Goal: Transaction & Acquisition: Purchase product/service

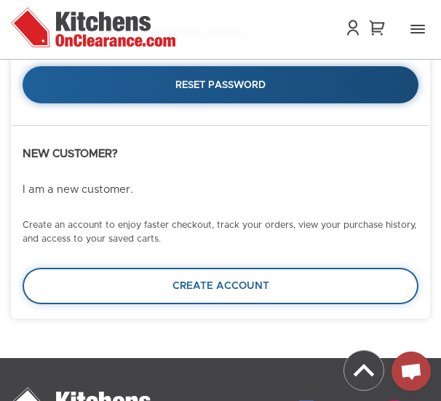
scroll to position [161, 0]
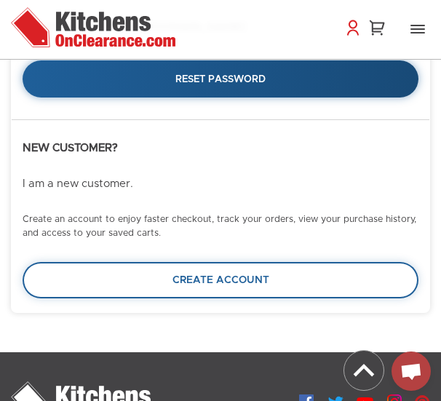
click at [351, 29] on link at bounding box center [353, 27] width 20 height 17
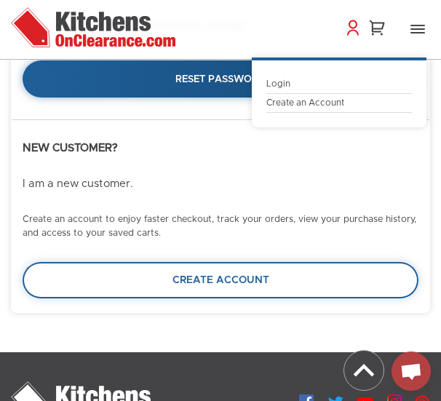
click at [286, 81] on link "Login" at bounding box center [338, 84] width 145 height 11
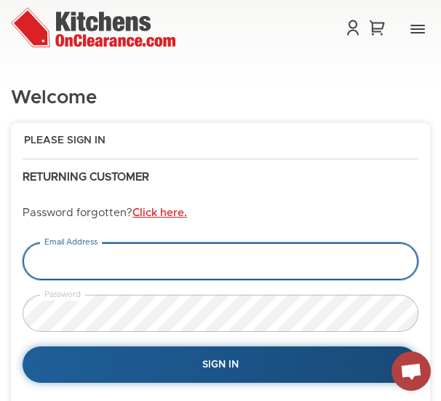
click at [113, 262] on input "email" at bounding box center [221, 261] width 396 height 38
type input "e.marmol914@gmail.com"
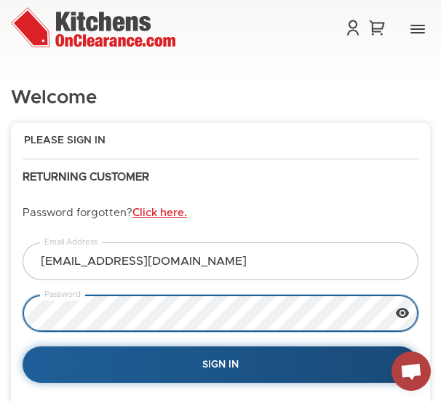
click at [305, 372] on button "Sign In" at bounding box center [221, 364] width 396 height 37
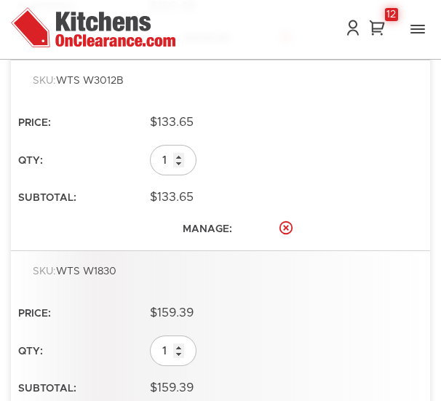
scroll to position [2322, 0]
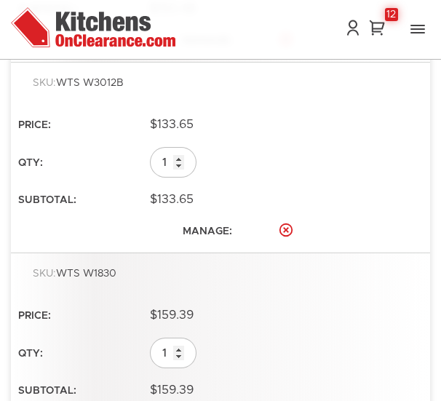
click at [259, 316] on td "$159.39" at bounding box center [220, 315] width 419 height 30
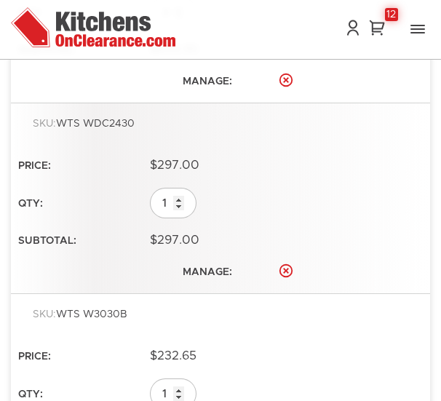
scroll to position [1708, 0]
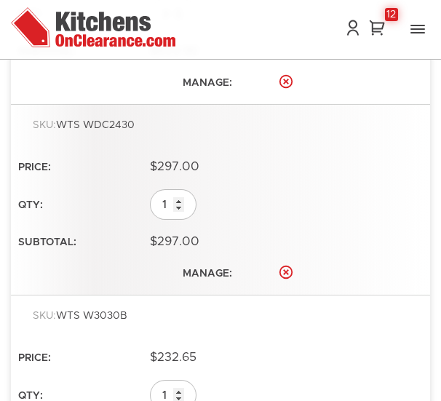
click at [259, 316] on div "SKU: WTS W3030B" at bounding box center [228, 322] width 390 height 25
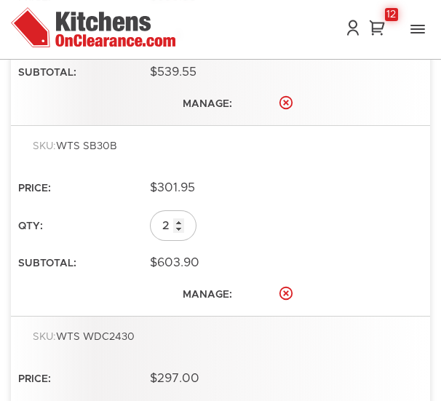
scroll to position [1495, 0]
click at [213, 197] on td "$301.95" at bounding box center [220, 189] width 419 height 30
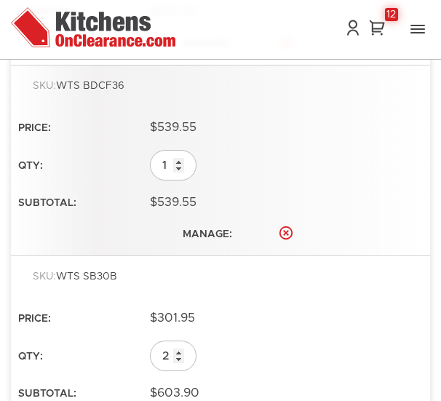
scroll to position [1365, 0]
click at [232, 168] on td "1" at bounding box center [220, 165] width 419 height 45
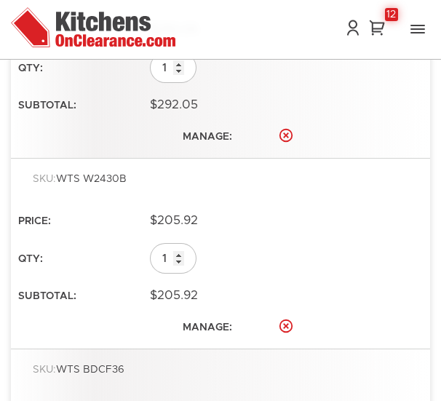
scroll to position [1082, 0]
click at [249, 92] on td "$292.05" at bounding box center [220, 106] width 419 height 30
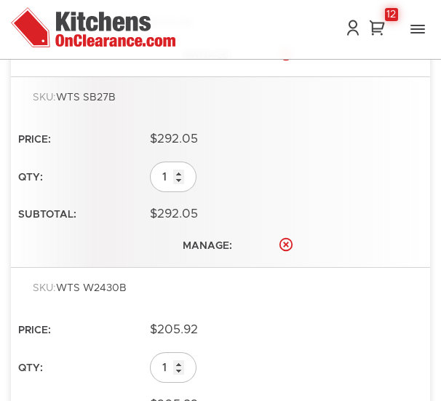
scroll to position [966, 0]
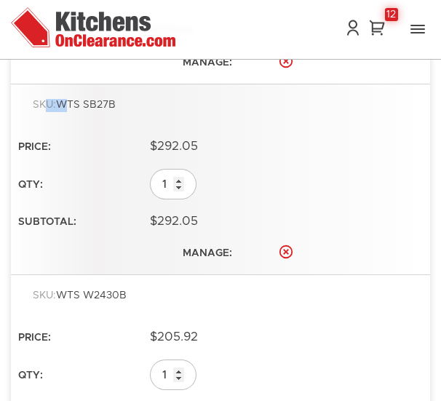
drag, startPoint x: 49, startPoint y: 92, endPoint x: 64, endPoint y: 85, distance: 16.0
click at [64, 85] on tr "SKU: WTS SB27B $292.05 1 $292.05 Delete" at bounding box center [220, 179] width 419 height 191
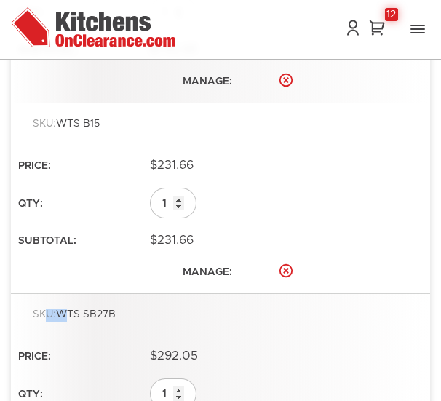
scroll to position [756, 0]
click at [29, 106] on tr "SKU: WTS B15 $231.66 1 $231.66 Delete" at bounding box center [220, 198] width 419 height 191
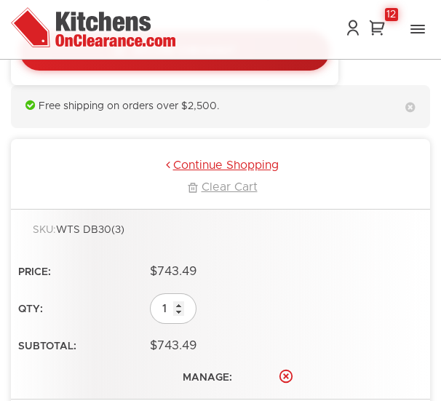
scroll to position [458, 0]
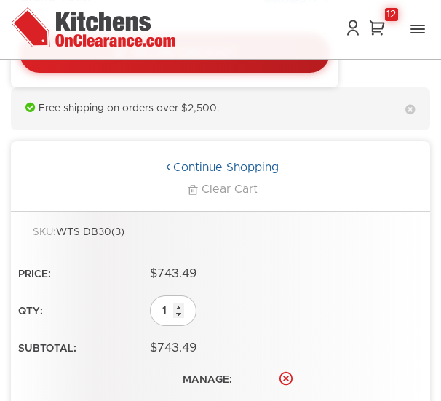
click at [253, 160] on link "Continue Shopping" at bounding box center [220, 167] width 381 height 15
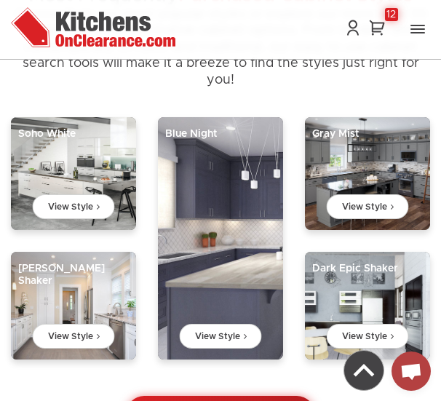
scroll to position [1335, 0]
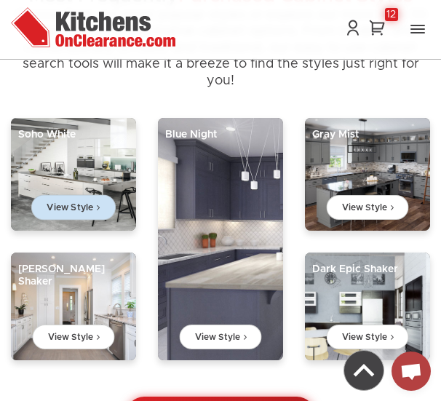
click at [65, 203] on link "View Style" at bounding box center [73, 206] width 84 height 25
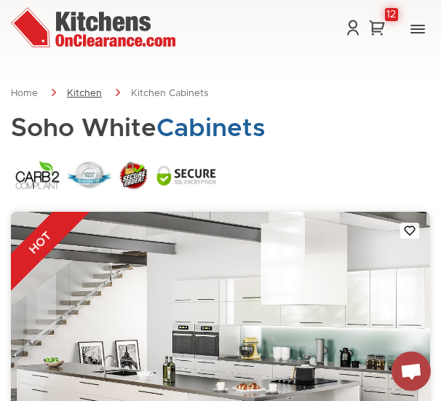
click at [87, 92] on link "Kitchen" at bounding box center [84, 93] width 35 height 9
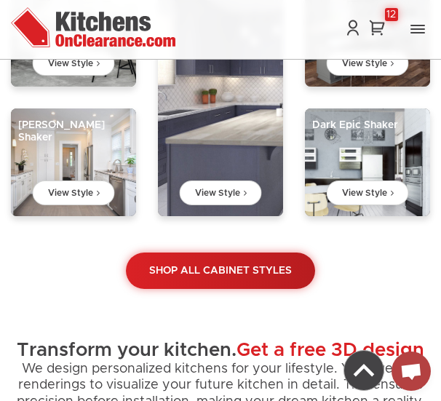
scroll to position [1480, 0]
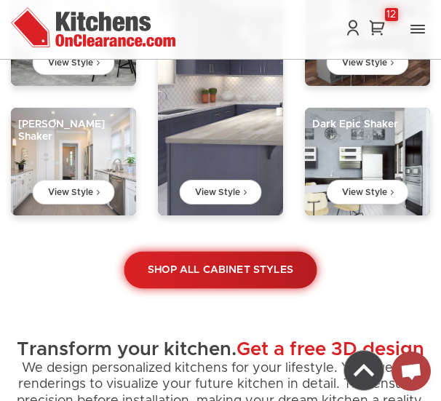
click at [198, 267] on link "Shop All Cabinet Styles" at bounding box center [220, 269] width 193 height 37
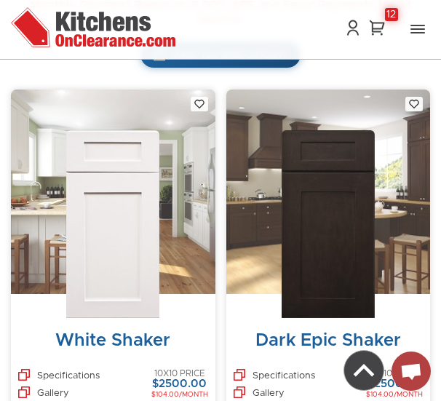
scroll to position [513, 0]
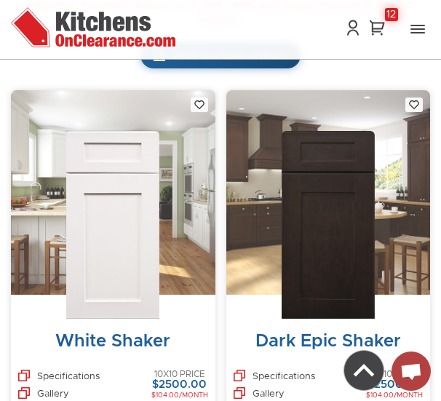
click at [111, 248] on img at bounding box center [112, 225] width 93 height 188
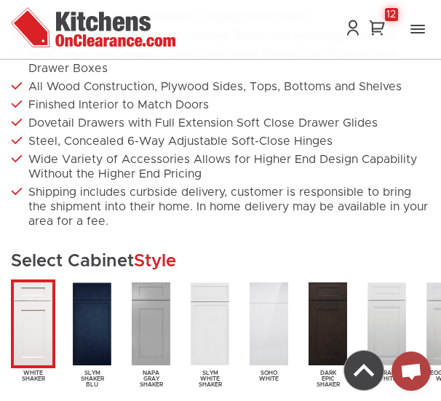
scroll to position [759, 0]
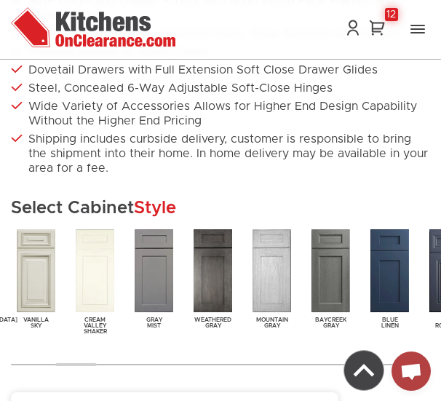
click at [353, 372] on img at bounding box center [363, 370] width 39 height 39
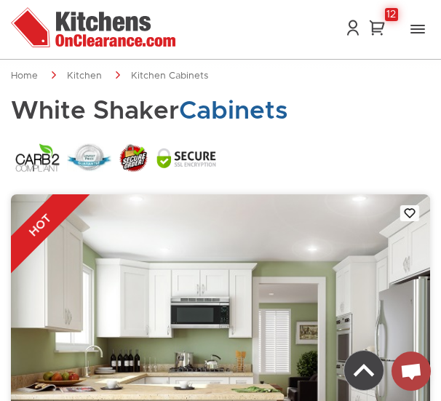
scroll to position [0, 0]
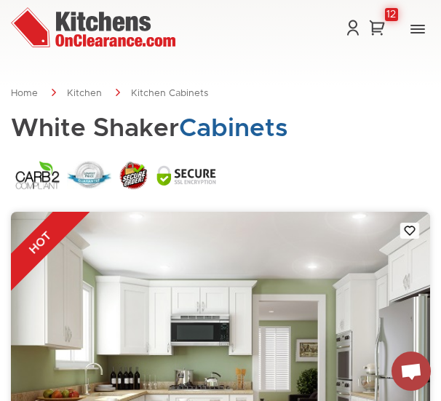
click at [353, 372] on img at bounding box center [363, 370] width 39 height 39
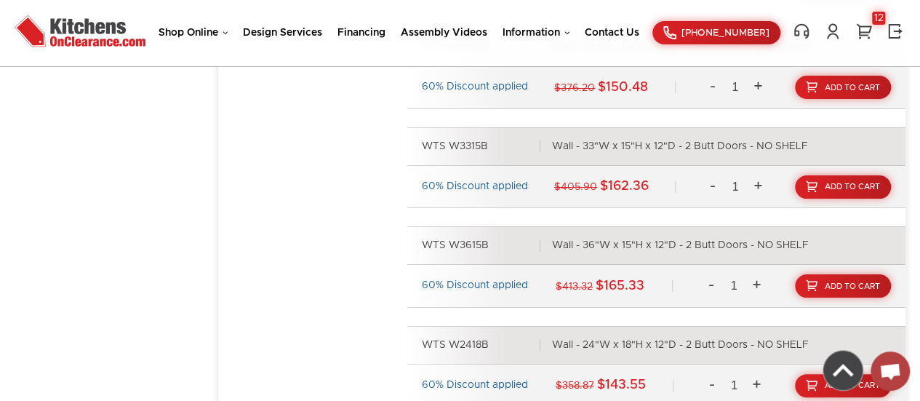
scroll to position [4678, 0]
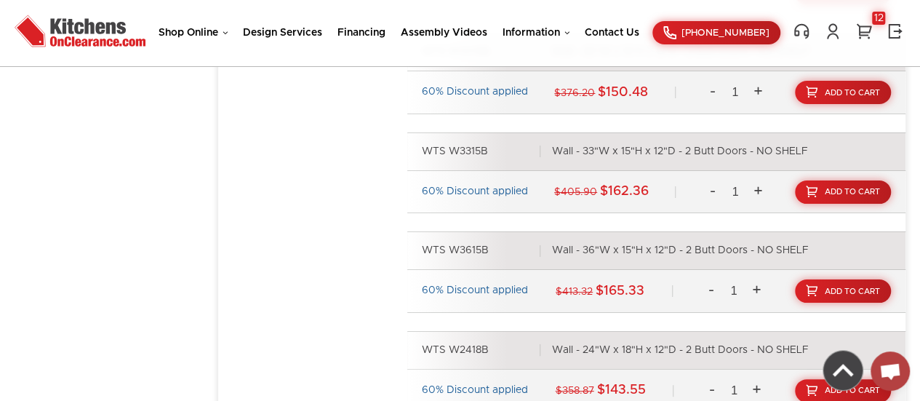
click at [440, 156] on div "WTS W3315B Wall - 33"W x 15"H x 12"D - 2 Butt Doors - NO SHELF" at bounding box center [656, 151] width 498 height 39
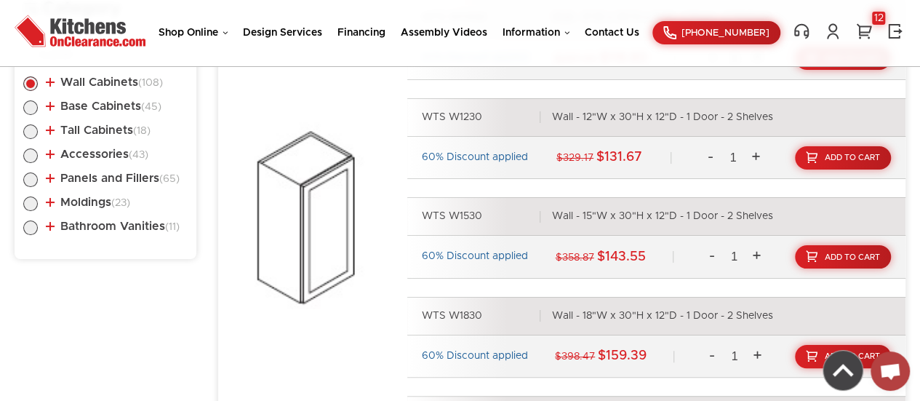
scroll to position [775, 0]
click at [29, 111] on label at bounding box center [30, 111] width 15 height 12
radio input "true"
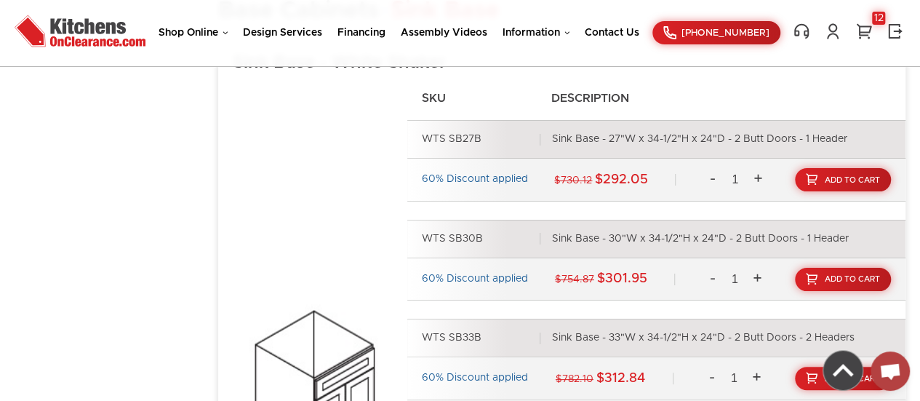
scroll to position [2659, 0]
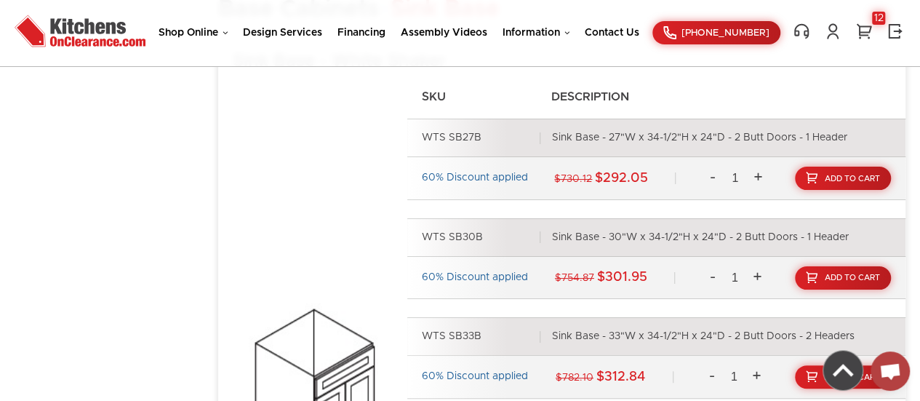
click at [440, 172] on div "60% Discount applied" at bounding box center [475, 178] width 106 height 13
click at [440, 259] on div "60% Discount applied $754.87 $301.95 - 1 + Add To Cart" at bounding box center [656, 277] width 498 height 43
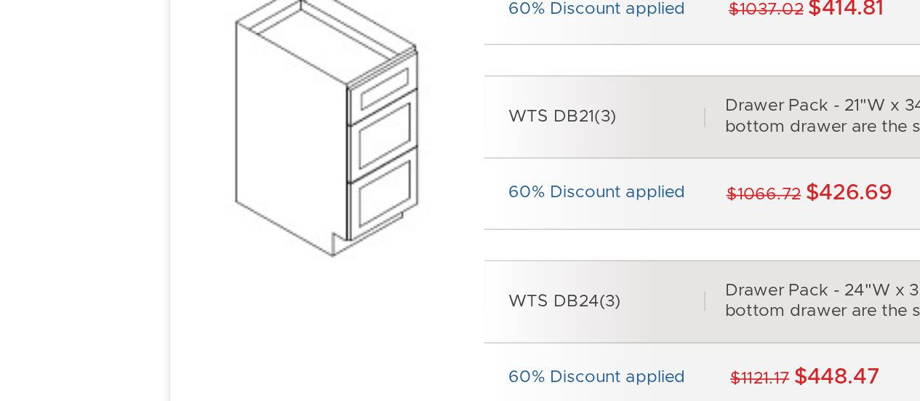
scroll to position [5358, 0]
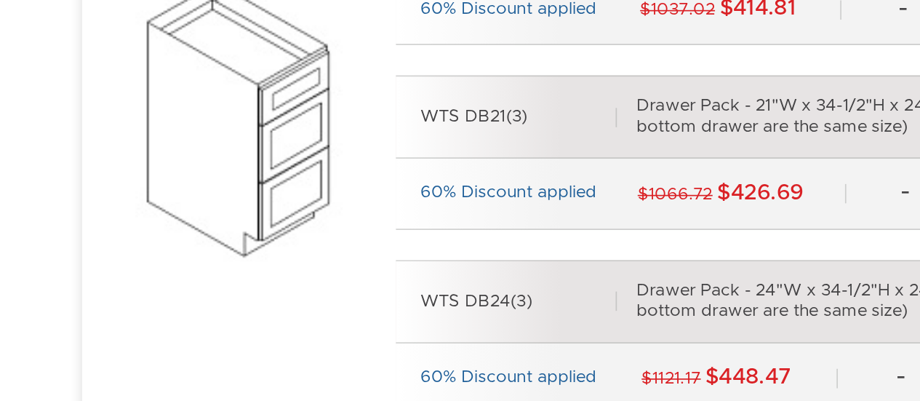
click at [440, 269] on div "60% Discount applied" at bounding box center [475, 275] width 106 height 13
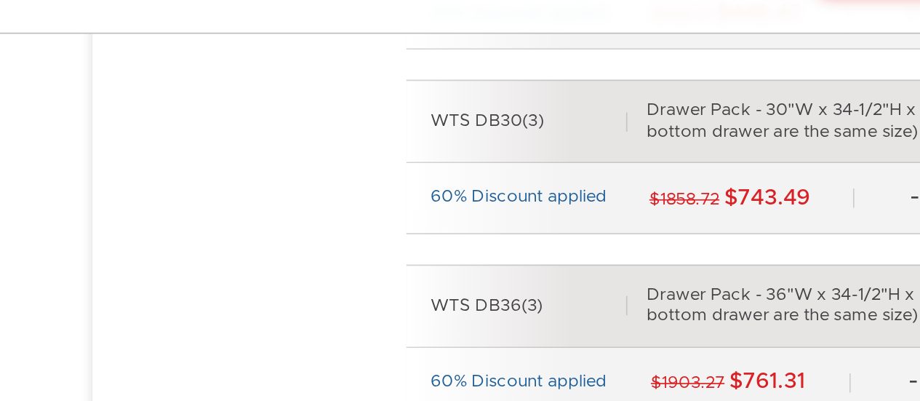
scroll to position [5689, 0]
click at [440, 159] on div "60% Discount applied" at bounding box center [475, 165] width 106 height 13
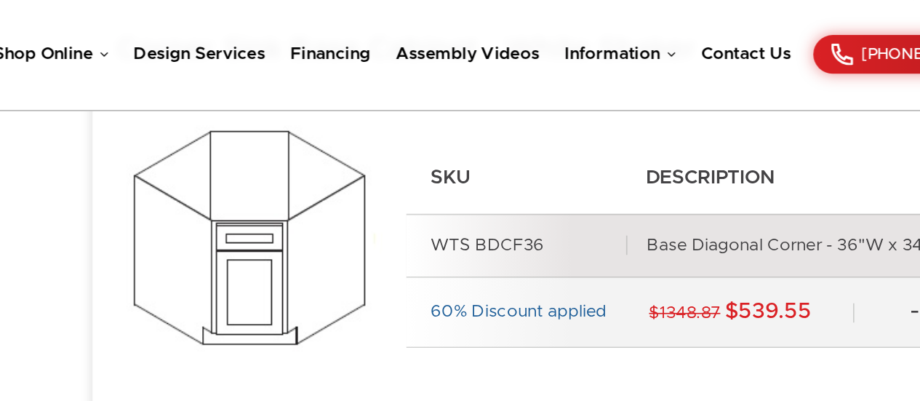
scroll to position [3828, 0]
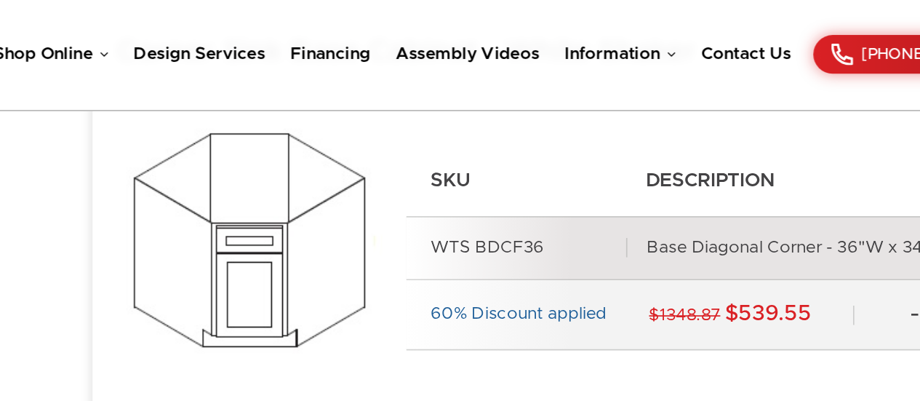
click at [440, 106] on h4 "SKU" at bounding box center [470, 108] width 127 height 15
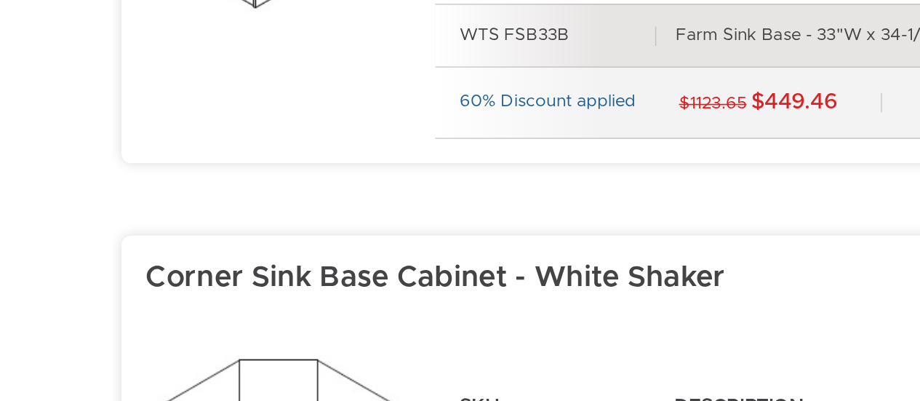
scroll to position [3534, 0]
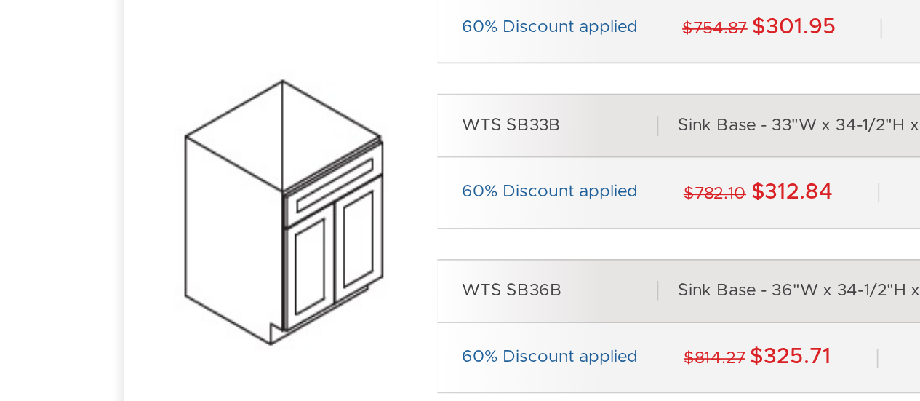
scroll to position [2795, 0]
